Goal: Information Seeking & Learning: Learn about a topic

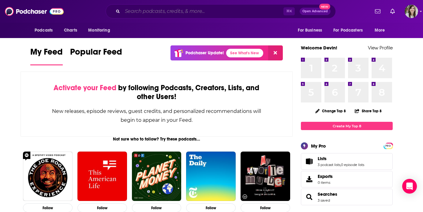
click at [144, 12] on input "Search podcasts, credits, & more..." at bounding box center [203, 11] width 161 height 10
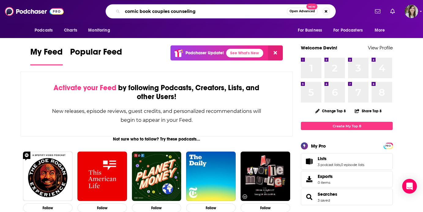
type input "comic book couples counseling"
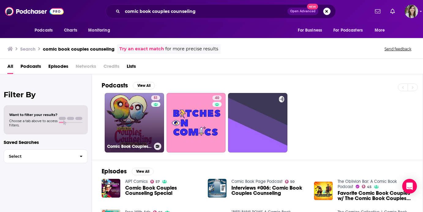
click at [124, 125] on link "51 Comic Book Couples Counseling Podcast" at bounding box center [134, 122] width 59 height 59
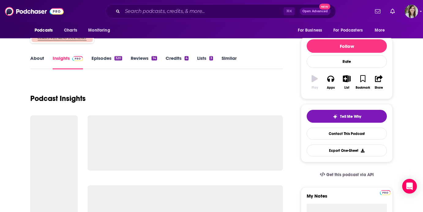
scroll to position [76, 0]
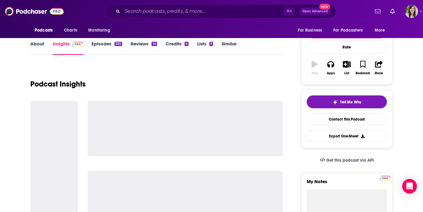
click at [38, 46] on link "About" at bounding box center [37, 48] width 14 height 14
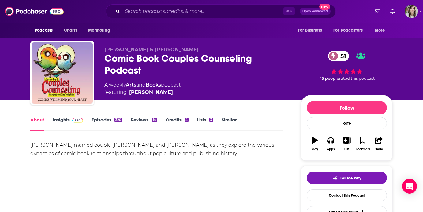
click at [60, 121] on link "Insights" at bounding box center [68, 124] width 30 height 14
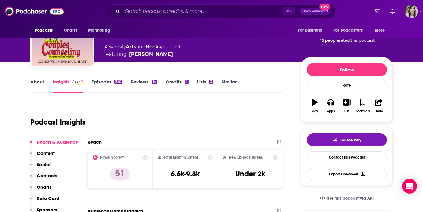
scroll to position [16, 0]
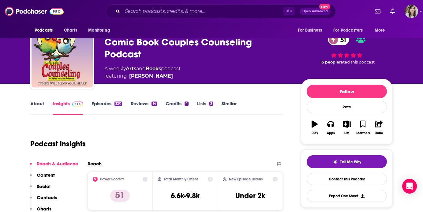
click at [97, 104] on link "Episodes 320" at bounding box center [107, 107] width 31 height 14
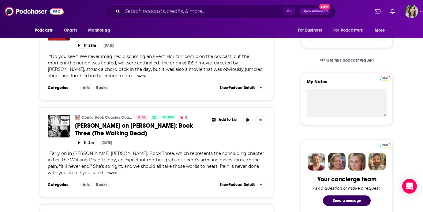
scroll to position [177, 0]
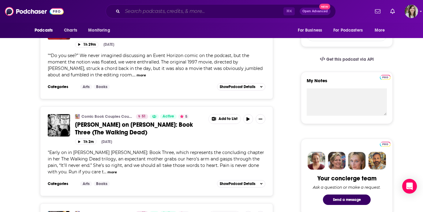
click at [150, 11] on input "Search podcasts, credits, & more..." at bounding box center [203, 11] width 161 height 10
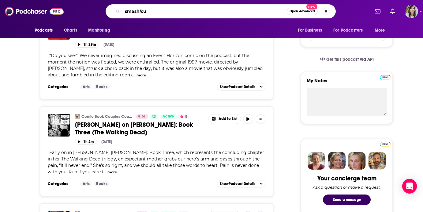
type input "smash/cut"
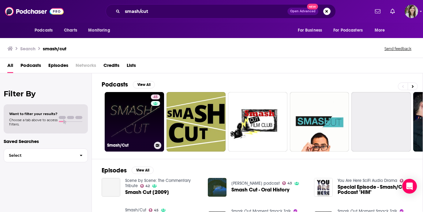
click at [131, 111] on link "45 Smash/Cut" at bounding box center [134, 121] width 59 height 59
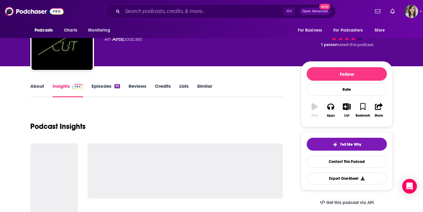
scroll to position [50, 0]
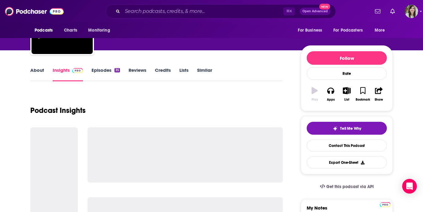
click at [36, 73] on link "About" at bounding box center [37, 74] width 14 height 14
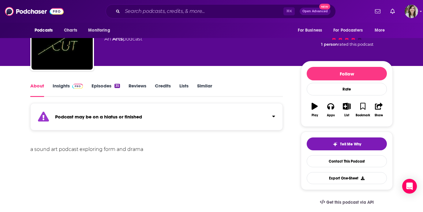
scroll to position [55, 0]
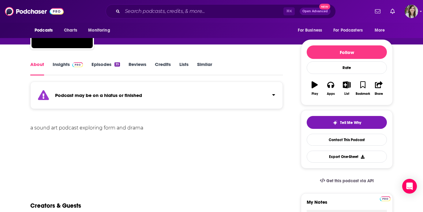
click at [67, 68] on link "Insights" at bounding box center [68, 68] width 30 height 14
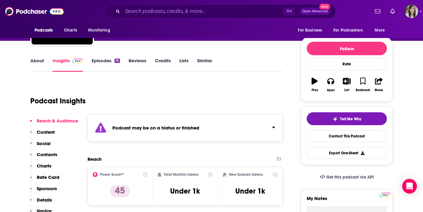
scroll to position [53, 0]
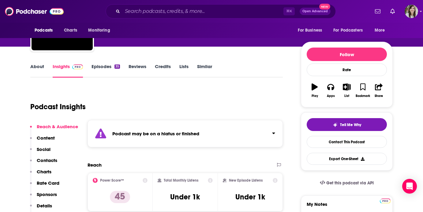
click at [105, 69] on link "Episodes 35" at bounding box center [106, 70] width 28 height 14
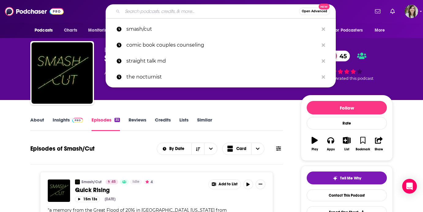
click at [151, 15] on input "Search podcasts, credits, & more..." at bounding box center [211, 11] width 177 height 10
paste input "The Color Pages Book Club"
type input "The Color Pages Book Club"
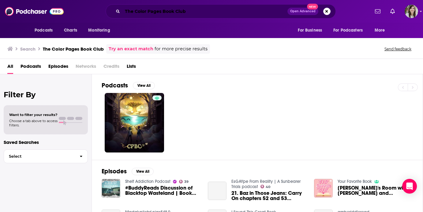
click at [146, 10] on input "The Color Pages Book Club" at bounding box center [205, 11] width 165 height 10
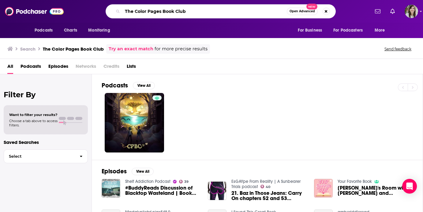
click at [146, 10] on input "The Color Pages Book Club" at bounding box center [205, 11] width 165 height 10
paste input "Fan Bros Show"
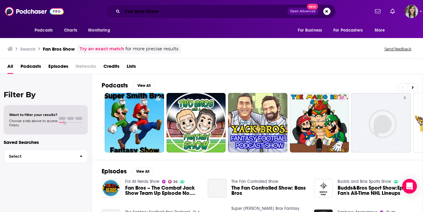
click at [154, 9] on input "Fan Bros Show" at bounding box center [205, 11] width 165 height 10
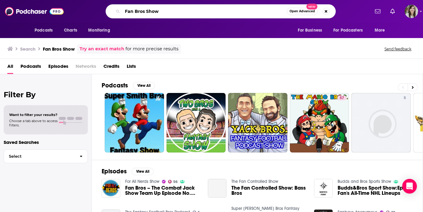
click at [154, 9] on input "Fan Bros Show" at bounding box center [205, 11] width 165 height 10
paste input "Blurred Up"
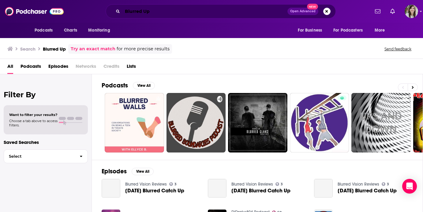
click at [176, 12] on input "Blurred Up" at bounding box center [205, 11] width 165 height 10
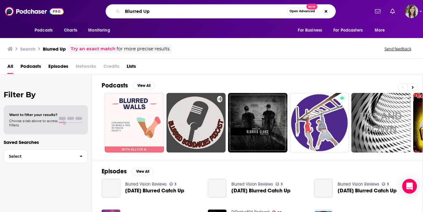
click at [176, 12] on input "Blurred Up" at bounding box center [205, 11] width 165 height 10
paste input "Geeks OUT Podcast"
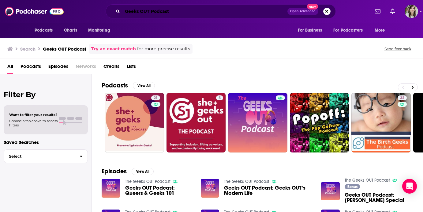
click at [165, 15] on input "Geeks OUT Podcast" at bounding box center [205, 11] width 165 height 10
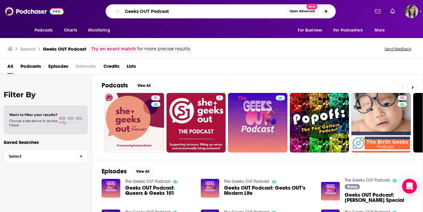
click at [165, 15] on input "Geeks OUT Podcast" at bounding box center [205, 11] width 165 height 10
paste input "XOXO, Pop Culture"
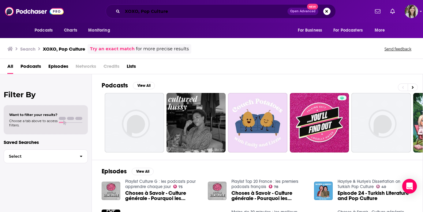
click at [152, 10] on input "XOXO, Pop Culture" at bounding box center [205, 11] width 165 height 10
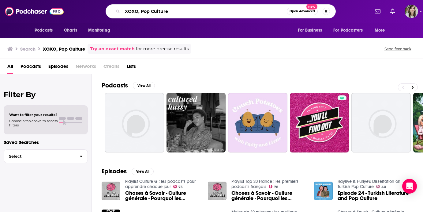
click at [152, 10] on input "XOXO, Pop Culture" at bounding box center [205, 11] width 165 height 10
paste input "Cerebro"
type input "Cerebro"
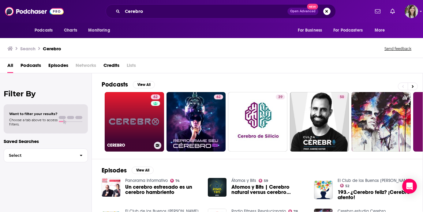
click at [141, 114] on link "62 CEREBRO" at bounding box center [134, 121] width 59 height 59
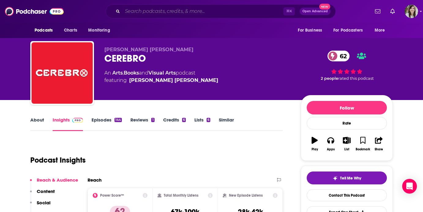
click at [161, 13] on input "Search podcasts, credits, & more..." at bounding box center [203, 11] width 161 height 10
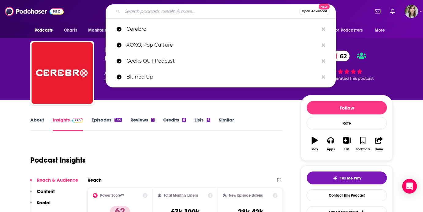
paste input "X of Words"
type input "X of Words"
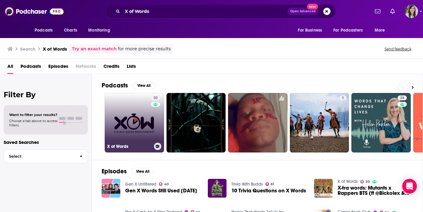
click at [121, 113] on link "30 X of Words" at bounding box center [134, 122] width 59 height 59
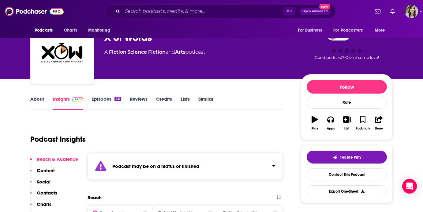
scroll to position [41, 0]
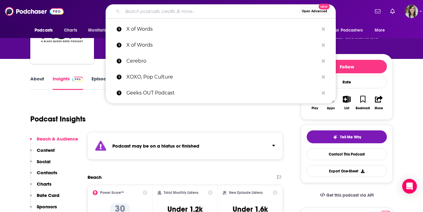
click at [156, 13] on input "Search podcasts, credits, & more..." at bounding box center [211, 11] width 177 height 10
paste input "Shounen Chumps Podcast"
type input "Shounen Chumps Podcast"
